Goal: Transaction & Acquisition: Purchase product/service

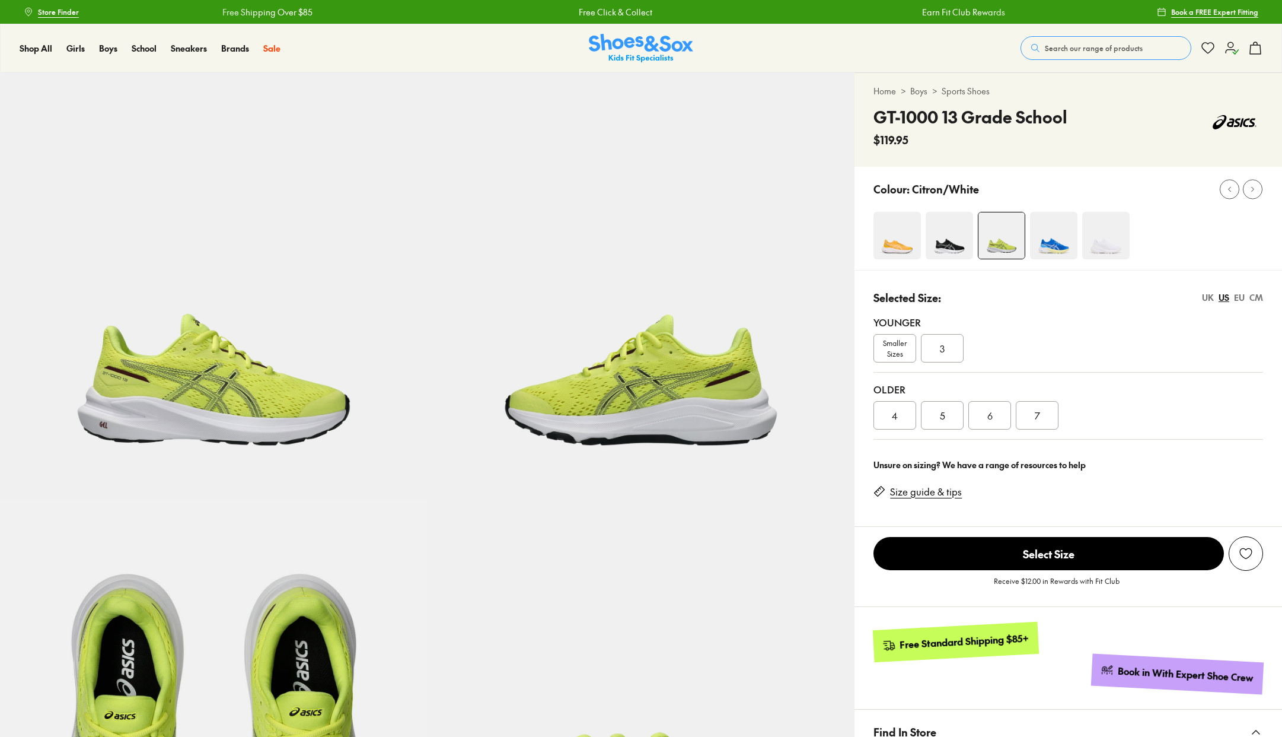
select select "*"
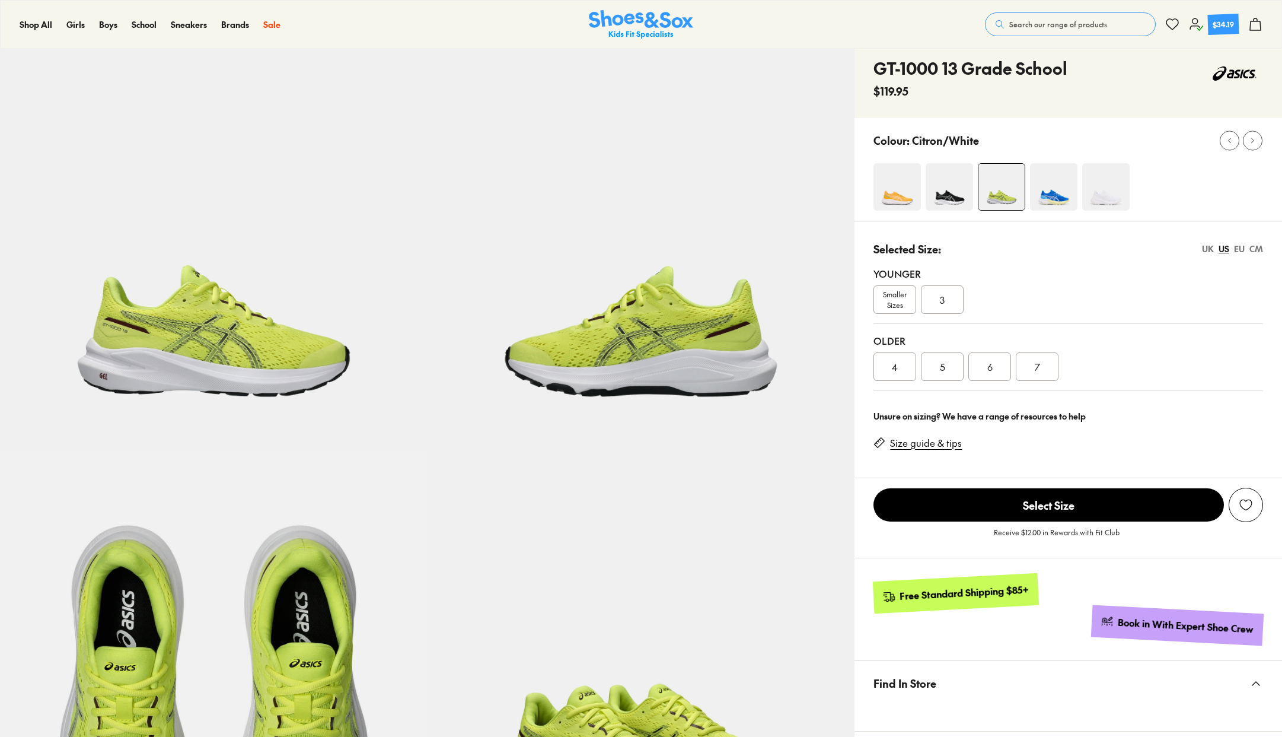
click at [986, 369] on div "6" at bounding box center [990, 366] width 43 height 28
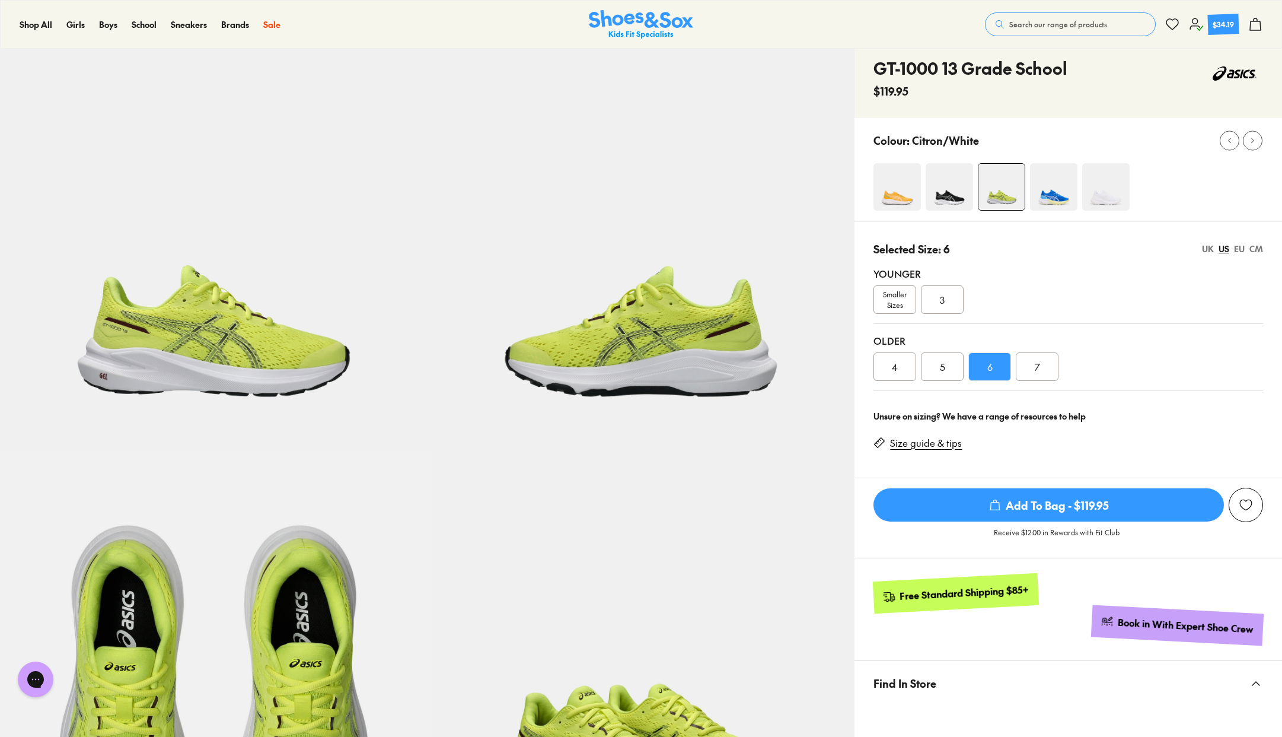
click at [947, 194] on img at bounding box center [949, 186] width 47 height 47
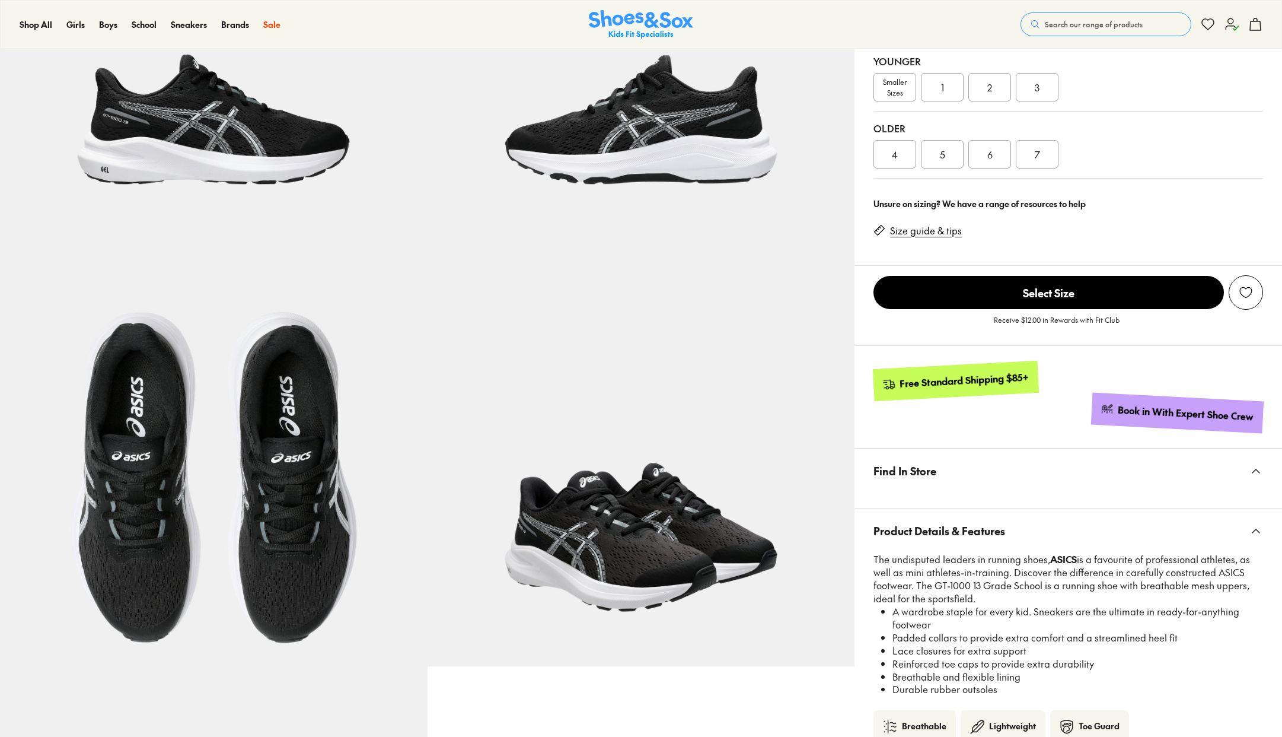
select select "*"
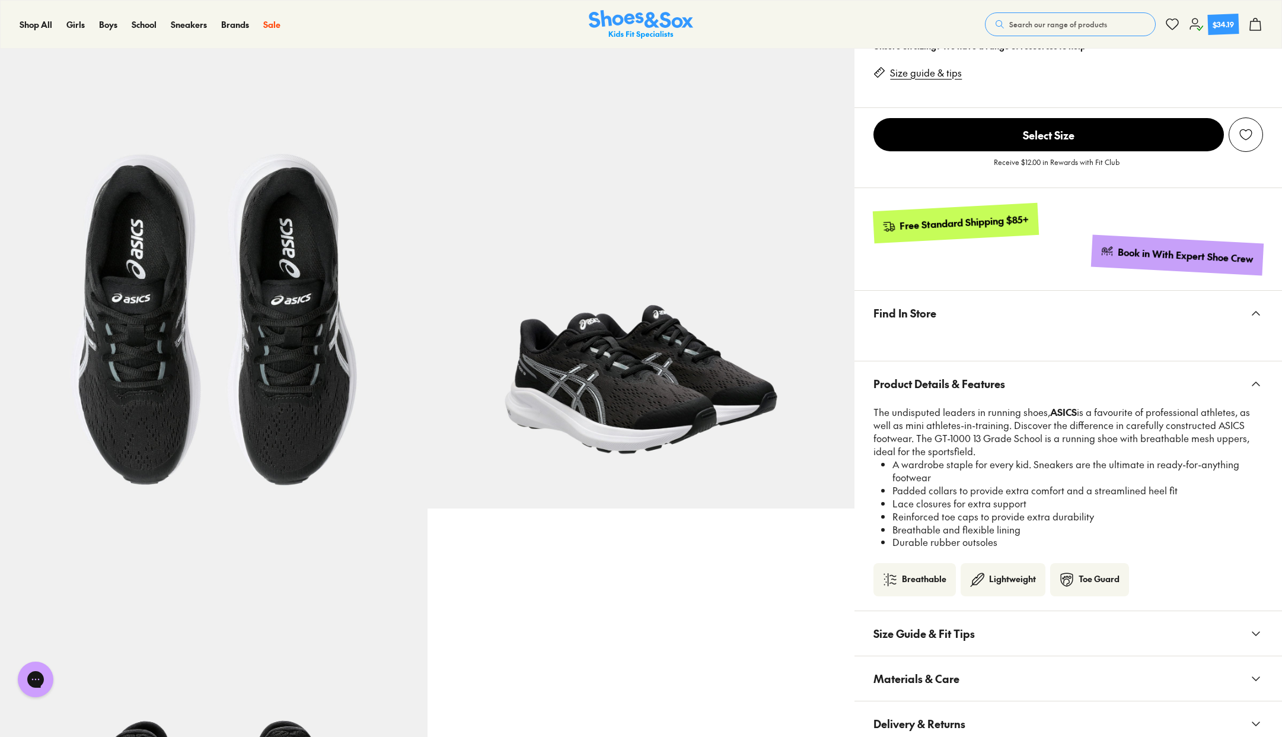
scroll to position [418, 0]
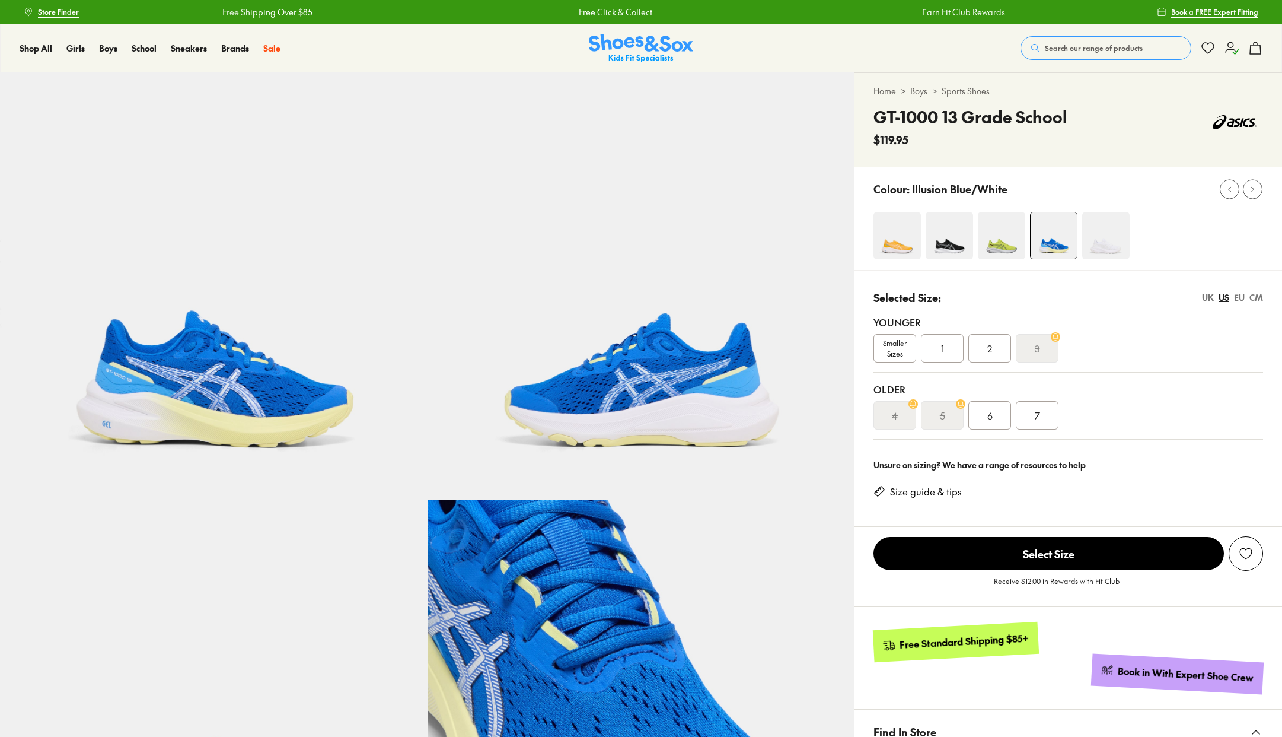
select select "*"
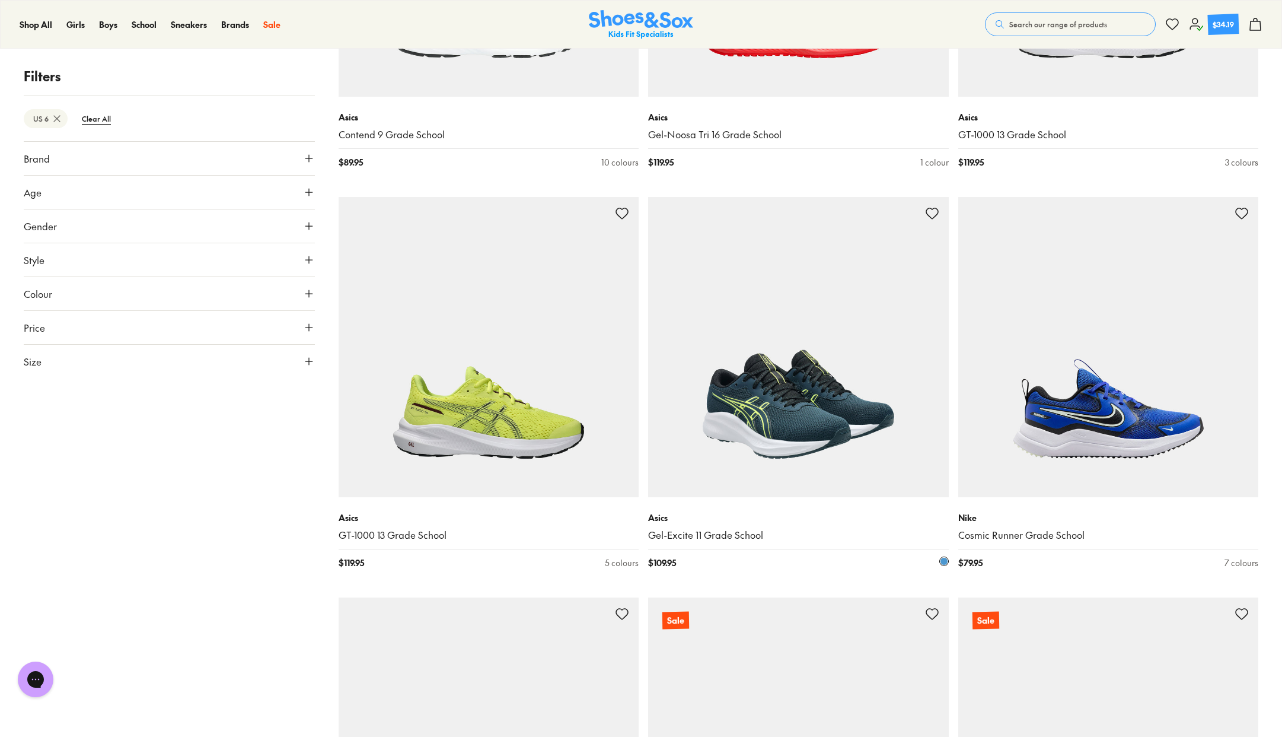
click at [827, 422] on img at bounding box center [798, 347] width 301 height 301
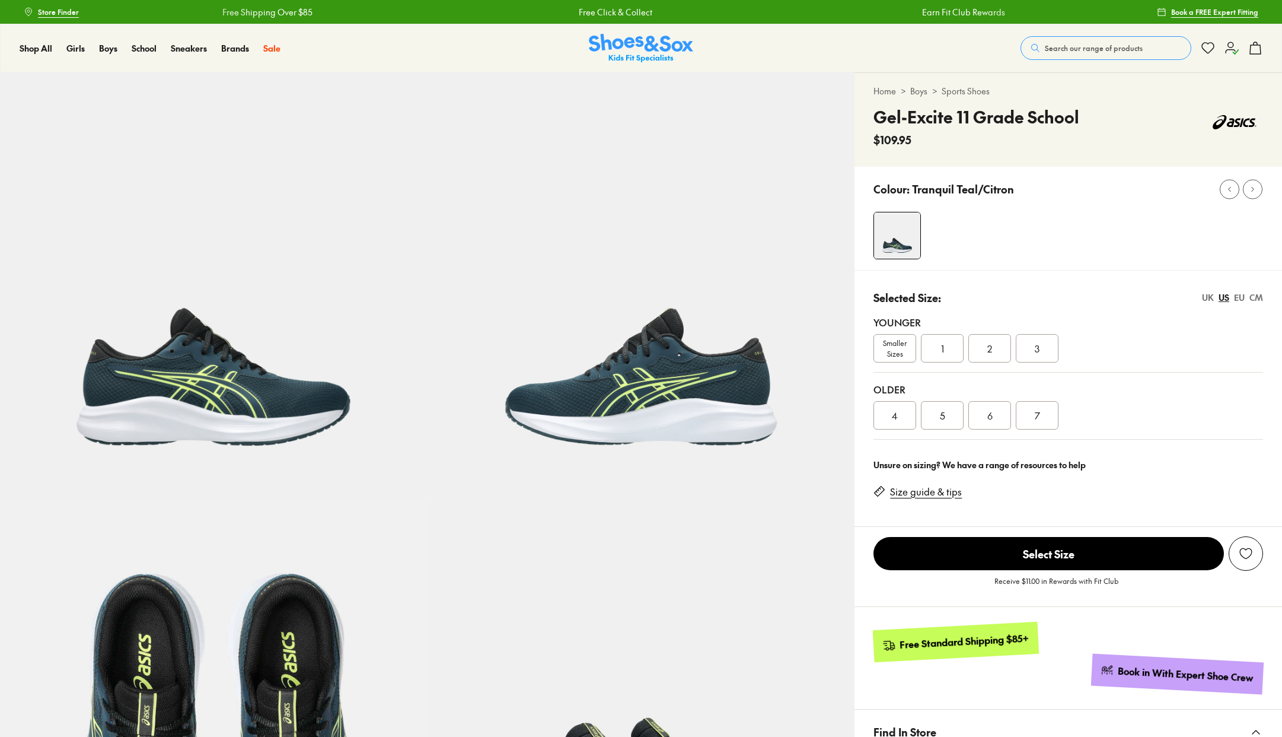
select select "*"
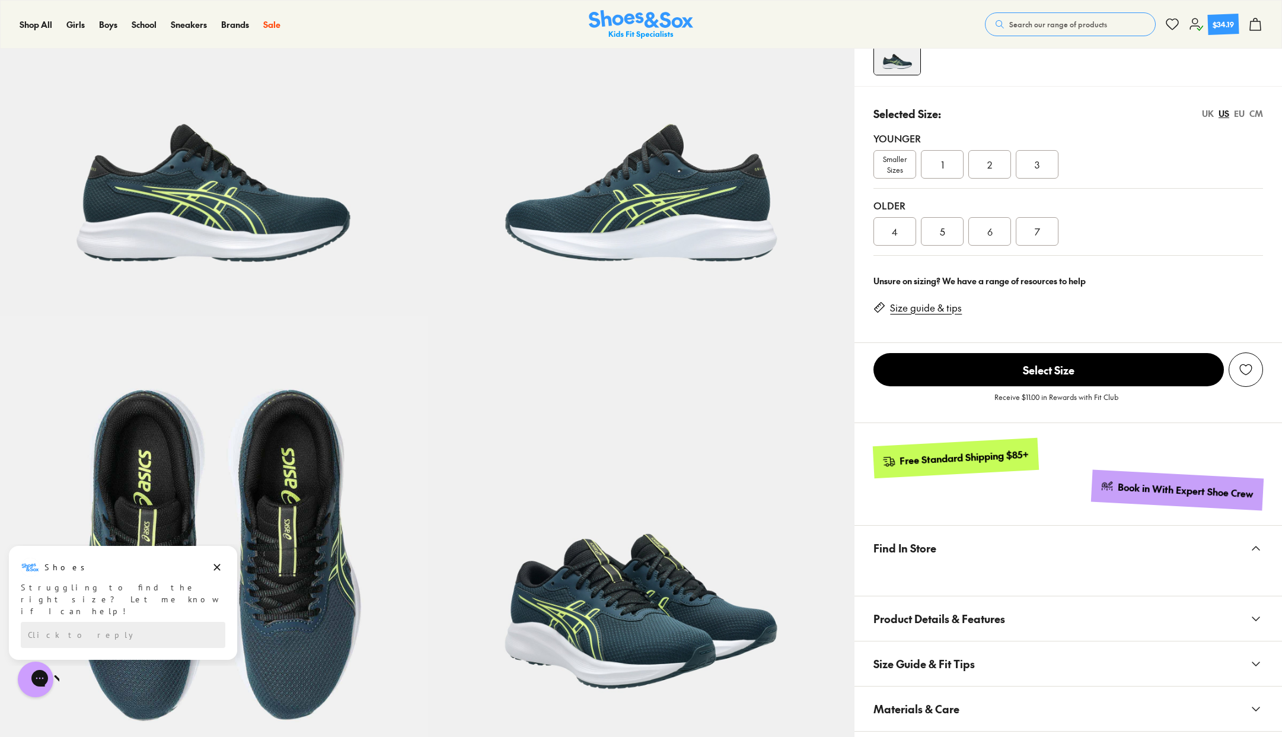
scroll to position [183, 0]
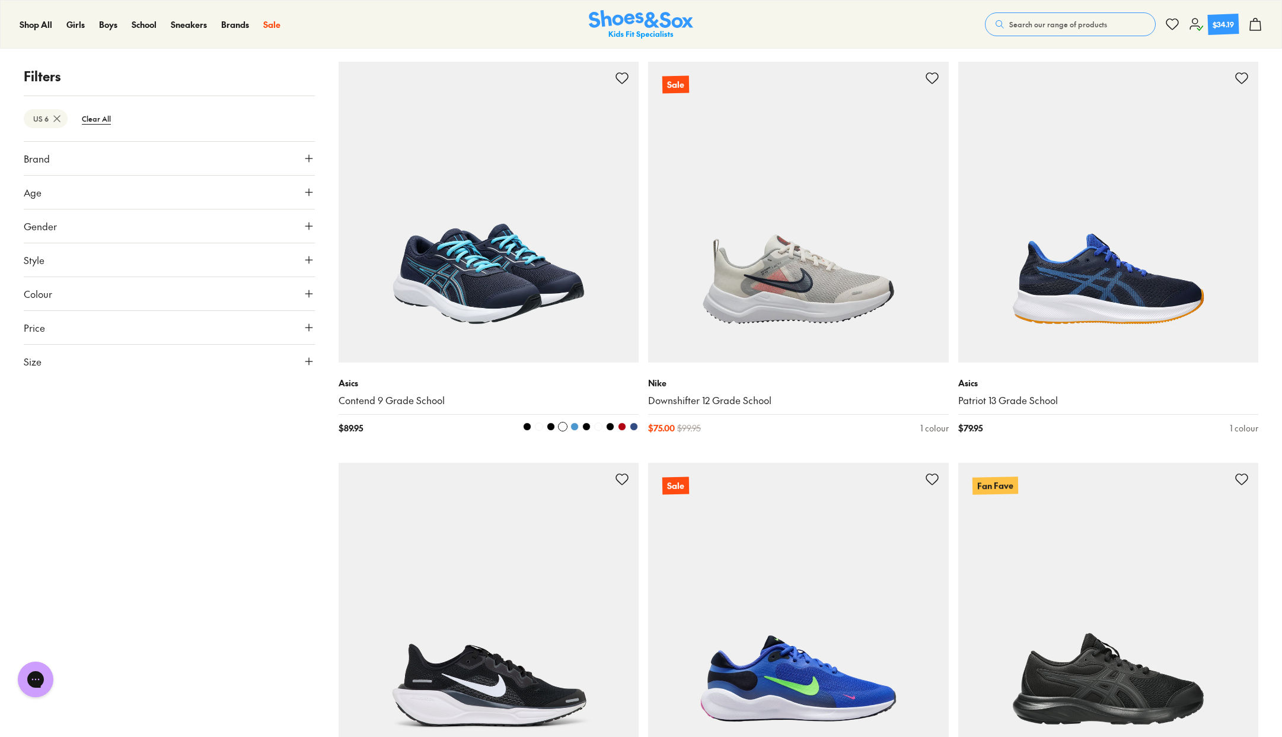
scroll to position [4178, 0]
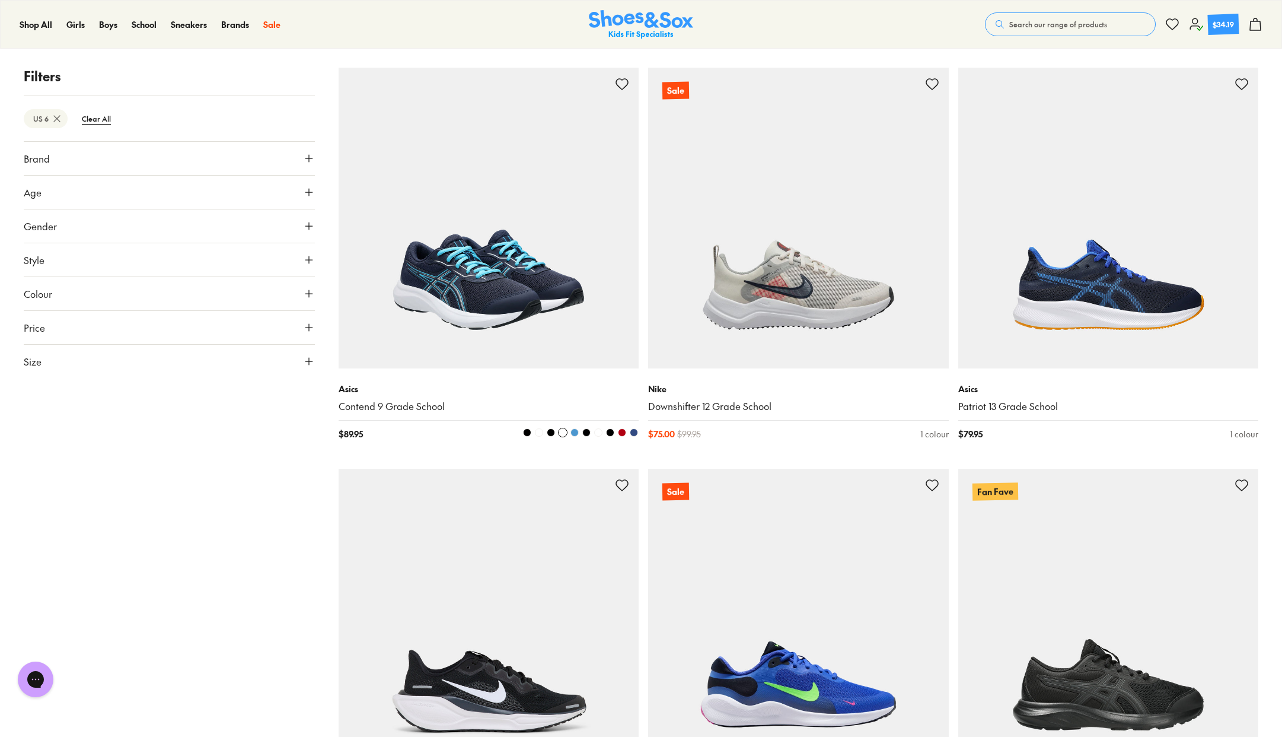
click at [504, 289] on img at bounding box center [489, 218] width 301 height 301
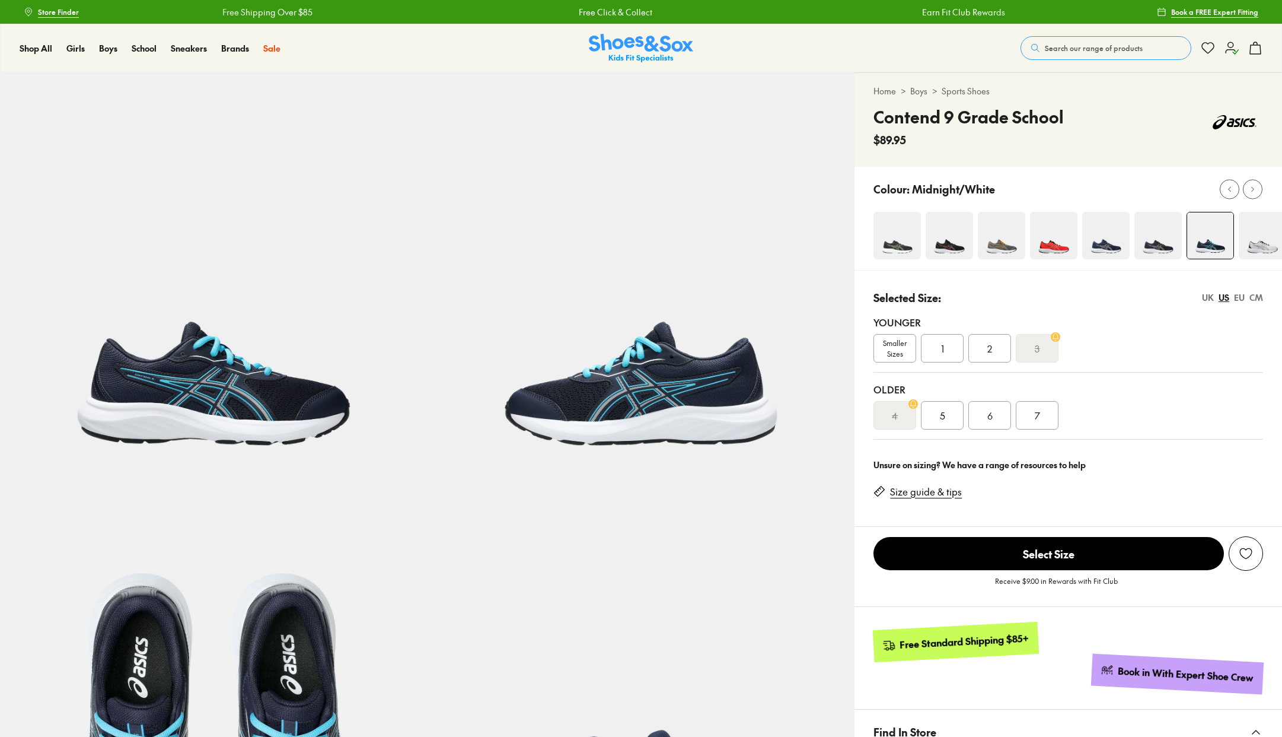
select select "*"
click at [1162, 244] on img at bounding box center [1158, 235] width 47 height 47
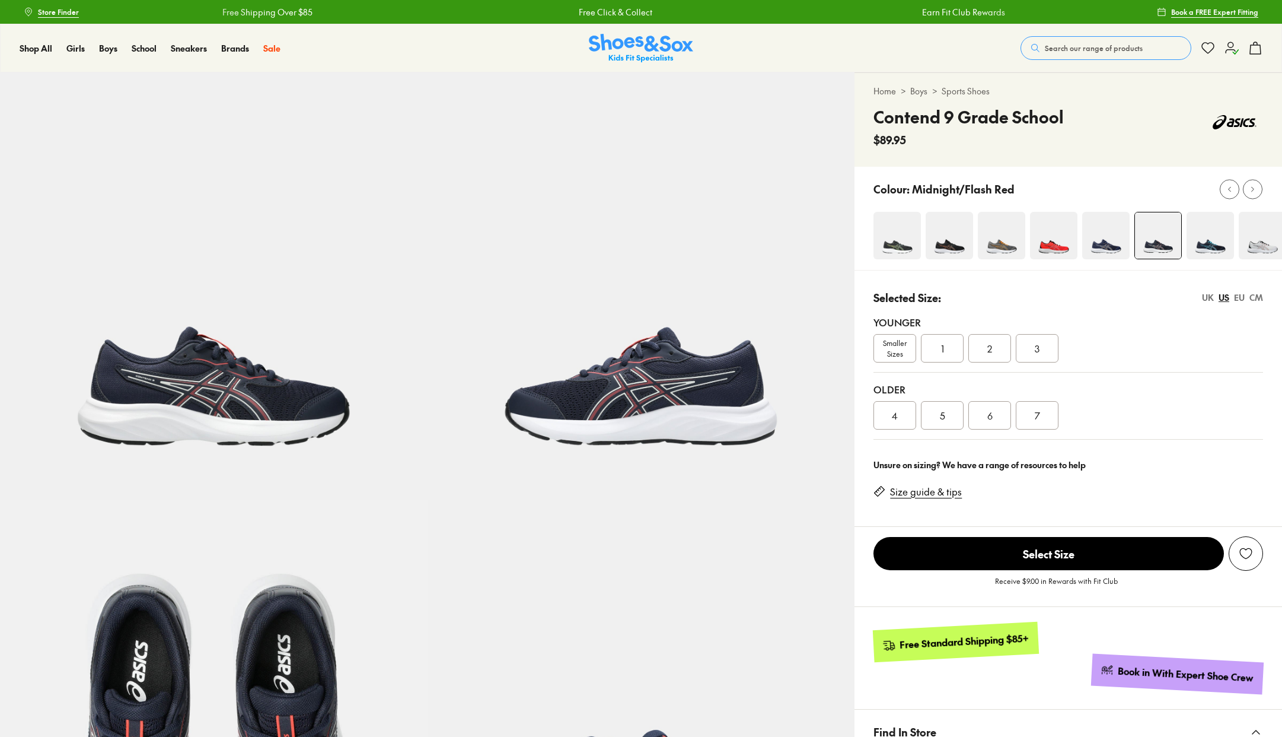
select select "*"
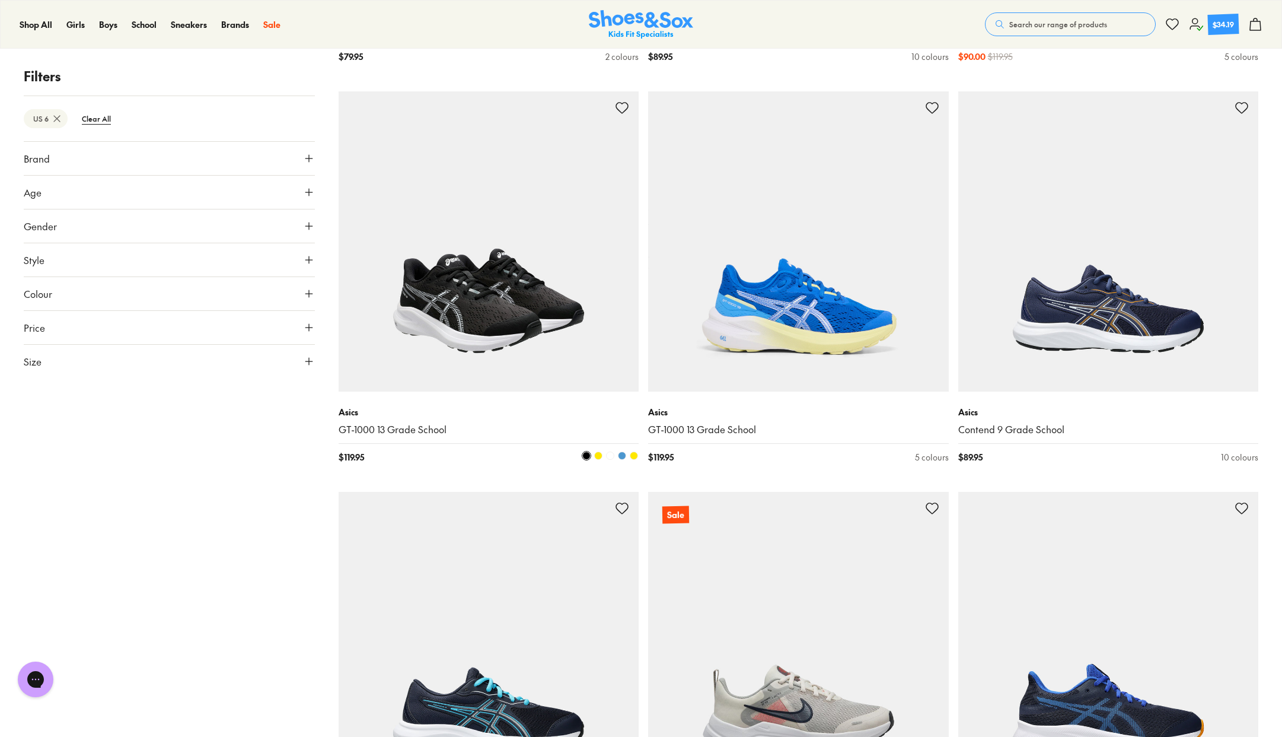
click at [515, 314] on img at bounding box center [489, 241] width 301 height 301
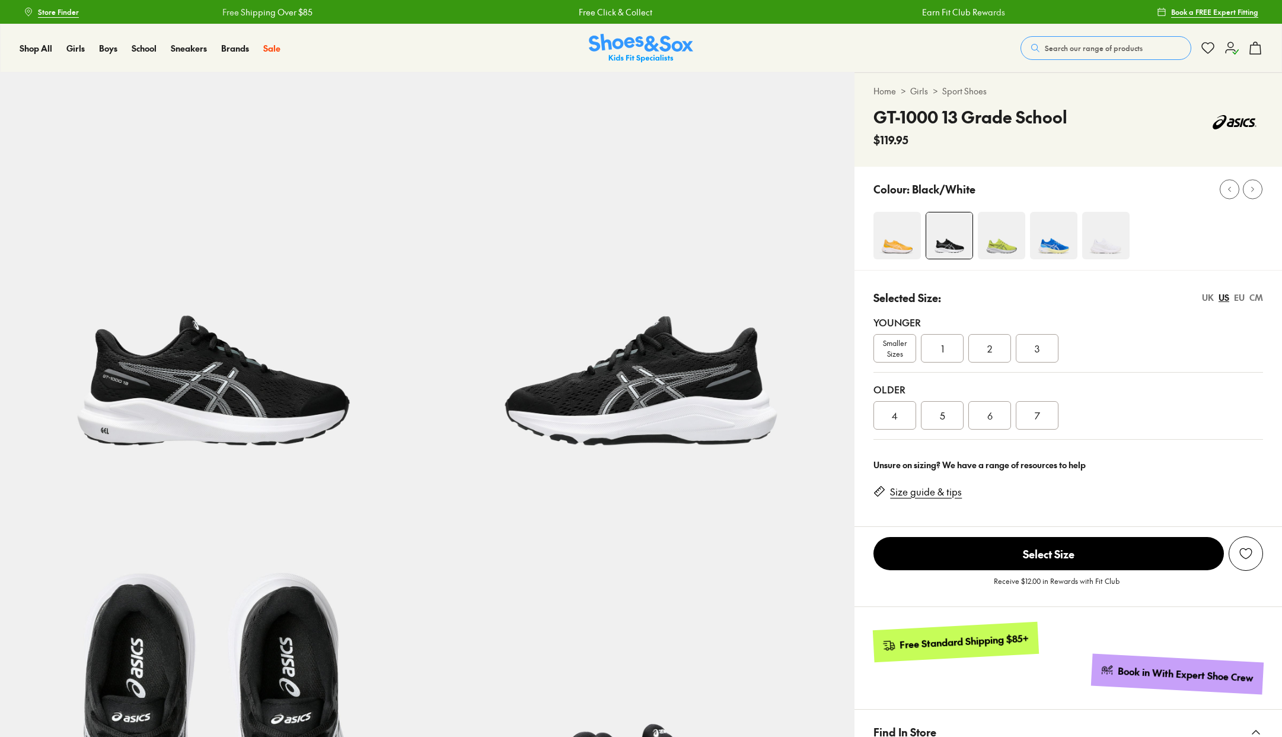
select select "*"
click at [992, 420] on span "6" at bounding box center [989, 415] width 5 height 14
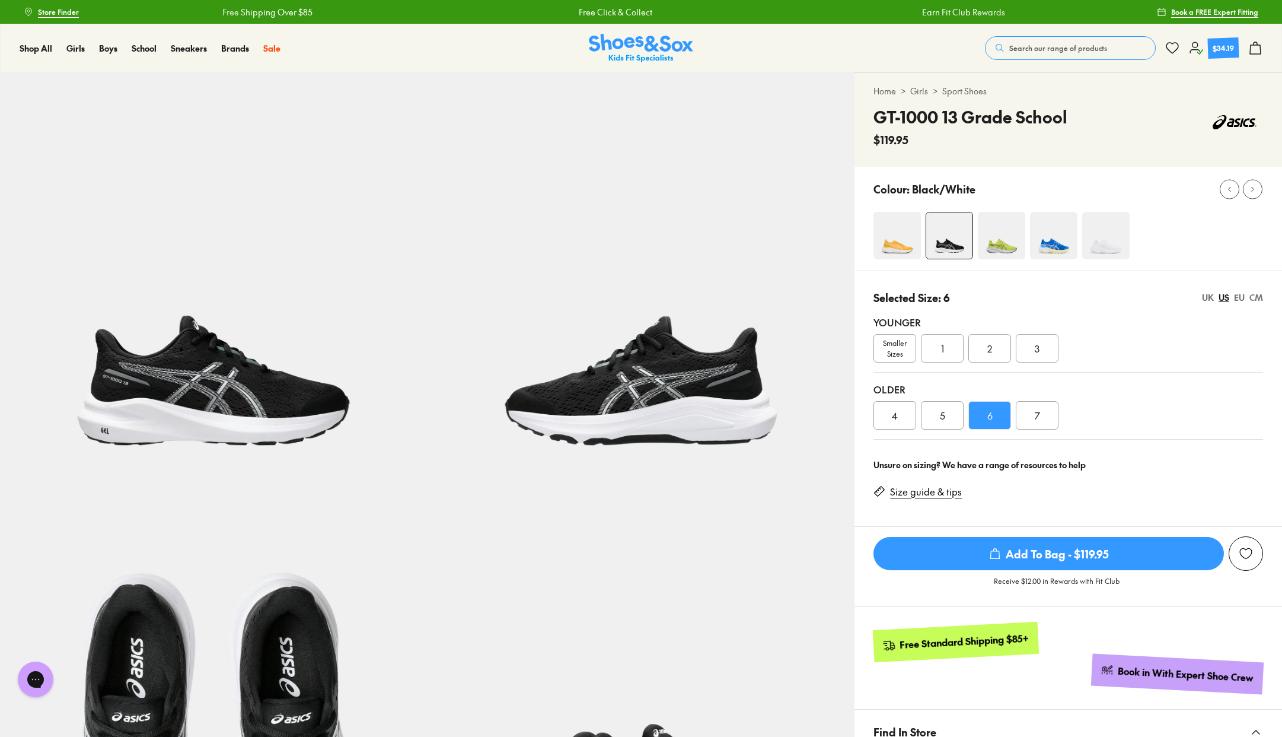
click at [1039, 555] on span "Add To Bag - $119.95" at bounding box center [1049, 553] width 351 height 33
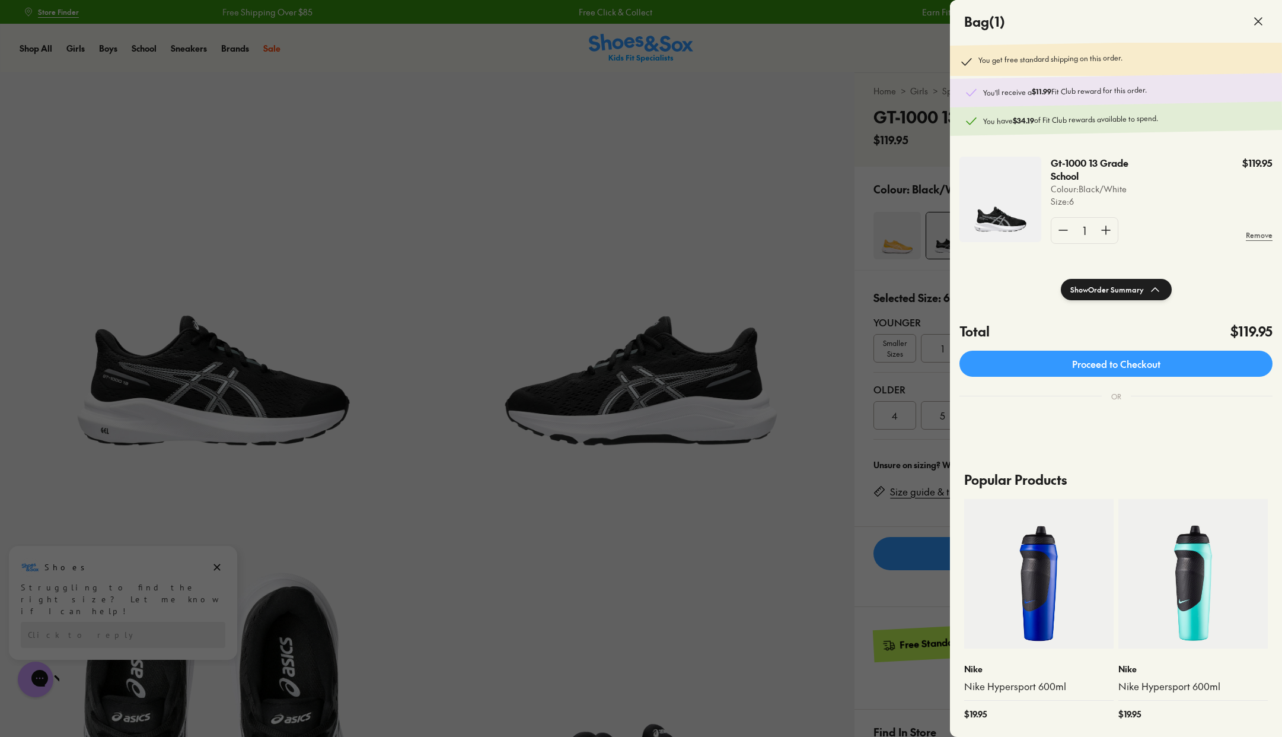
click at [785, 539] on div at bounding box center [641, 368] width 1282 height 737
